Goal: Browse casually: Explore the website without a specific task or goal

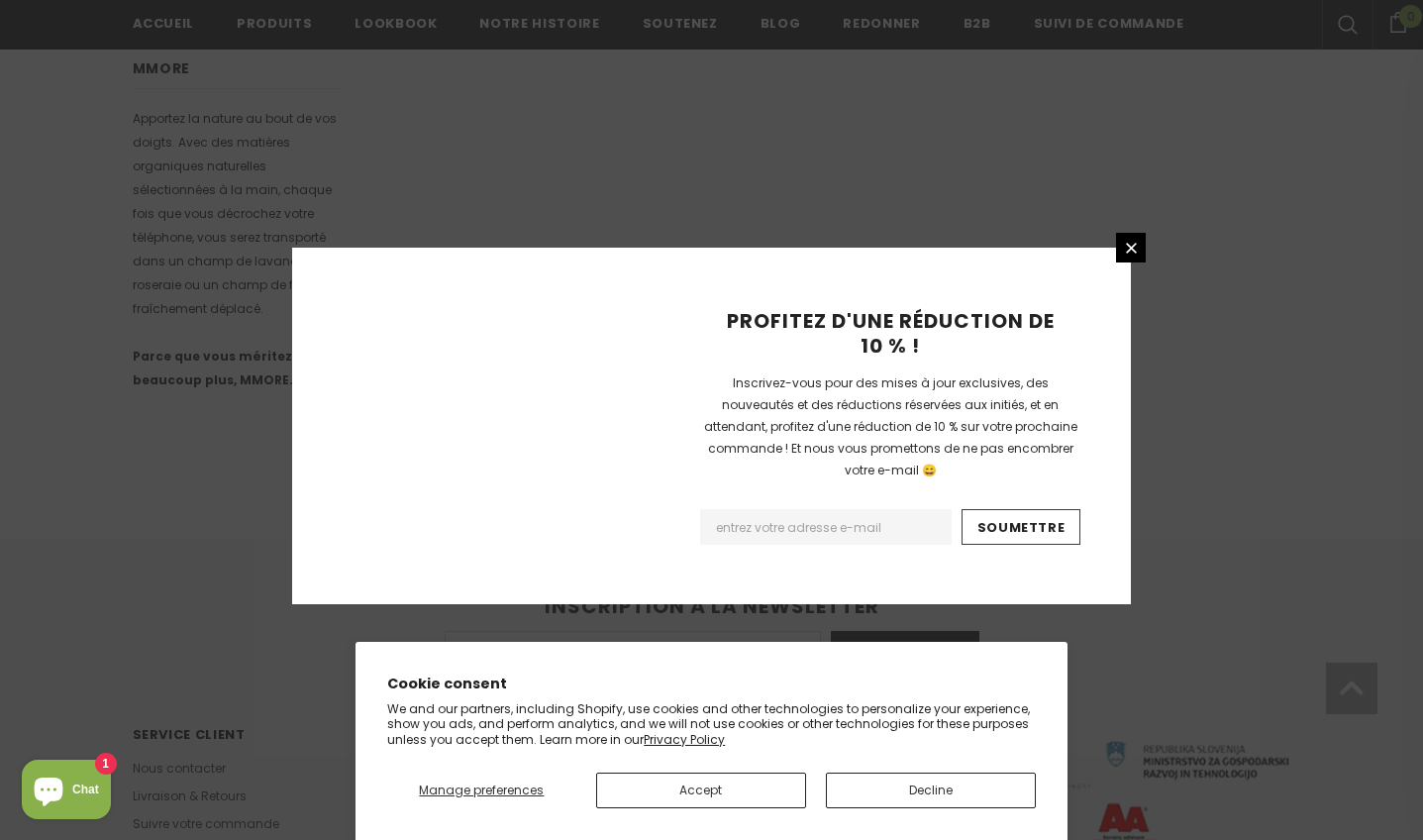
scroll to position [1238, 0]
